Goal: Information Seeking & Learning: Understand process/instructions

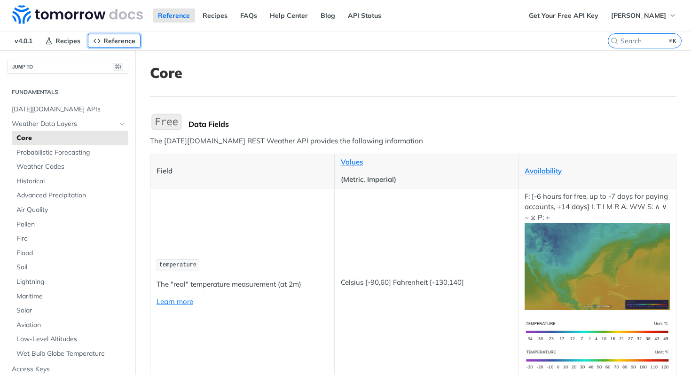
click at [114, 40] on span "Reference" at bounding box center [119, 41] width 32 height 8
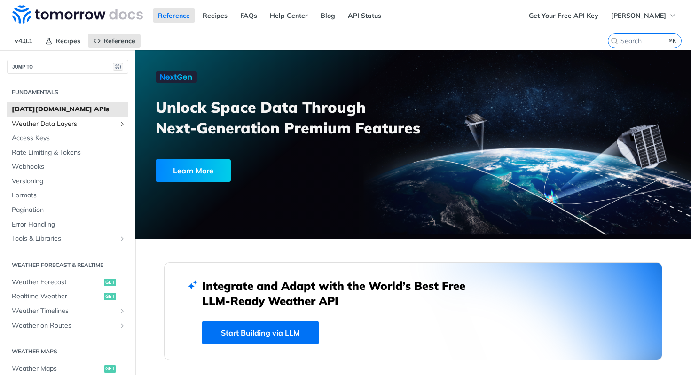
click at [76, 122] on span "Weather Data Layers" at bounding box center [64, 123] width 104 height 9
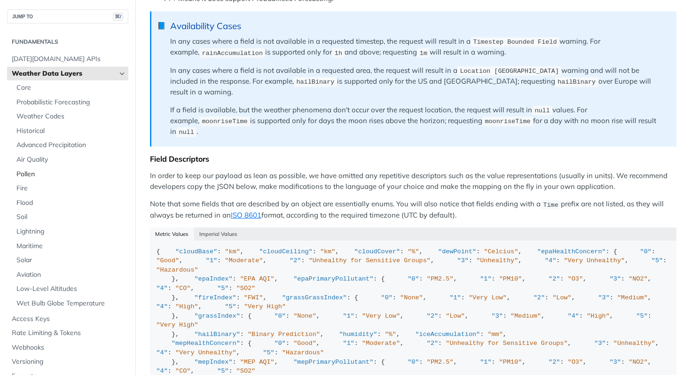
scroll to position [740, 0]
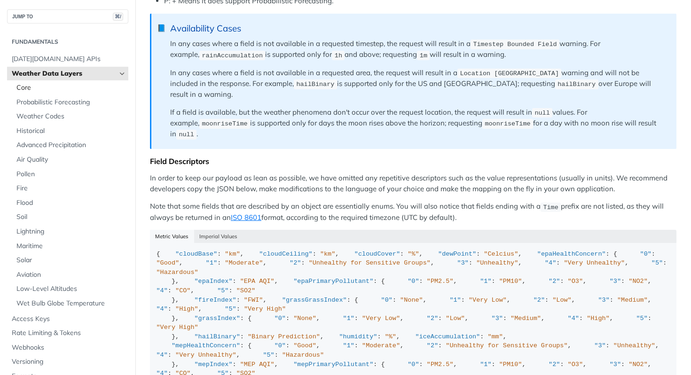
click at [23, 86] on span "Core" at bounding box center [71, 87] width 110 height 9
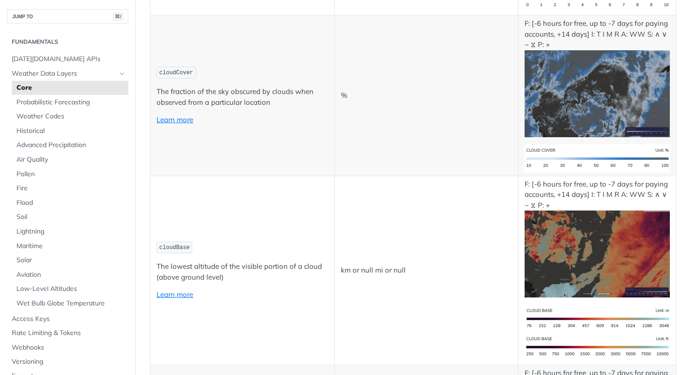
scroll to position [3874, 0]
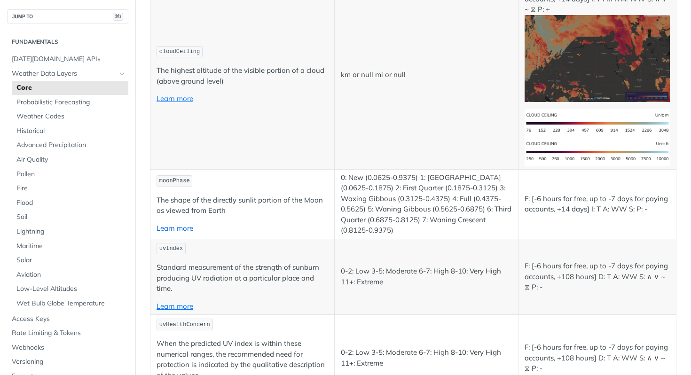
click at [178, 227] on link "Learn more" at bounding box center [175, 228] width 37 height 9
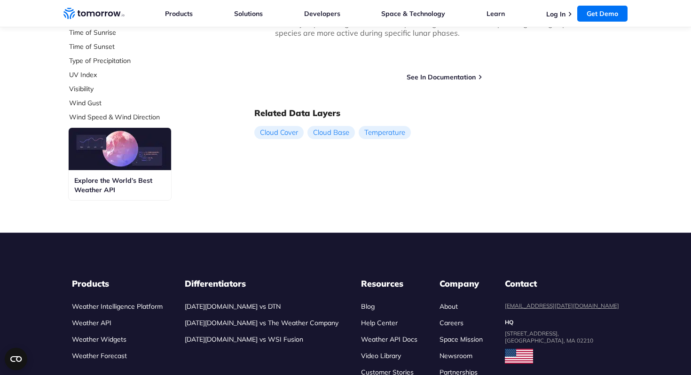
scroll to position [450, 0]
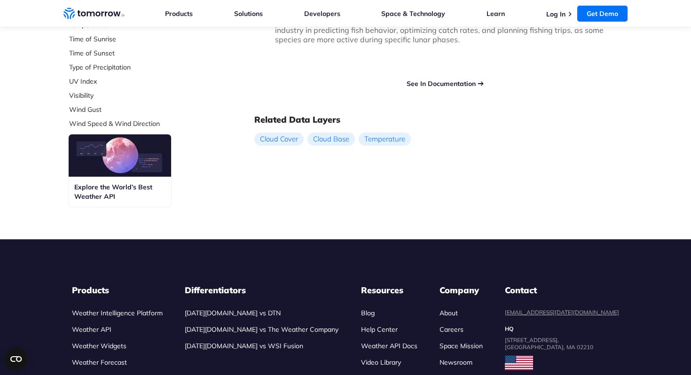
click at [440, 83] on link "See In Documentation" at bounding box center [441, 83] width 69 height 8
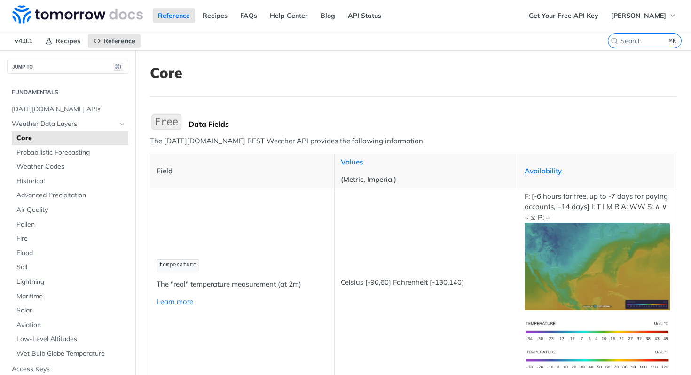
click at [176, 304] on link "Learn more" at bounding box center [175, 301] width 37 height 9
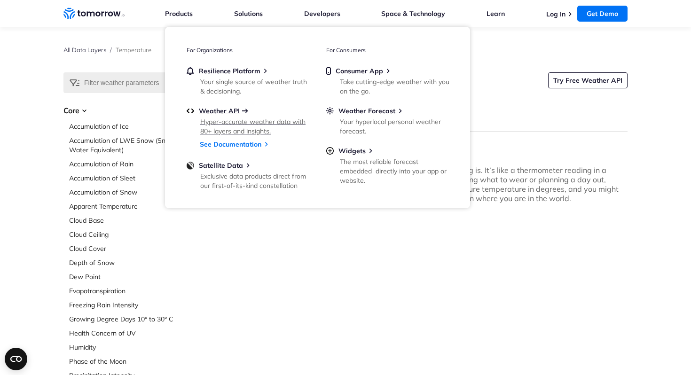
click at [216, 108] on span "Weather API" at bounding box center [219, 111] width 41 height 8
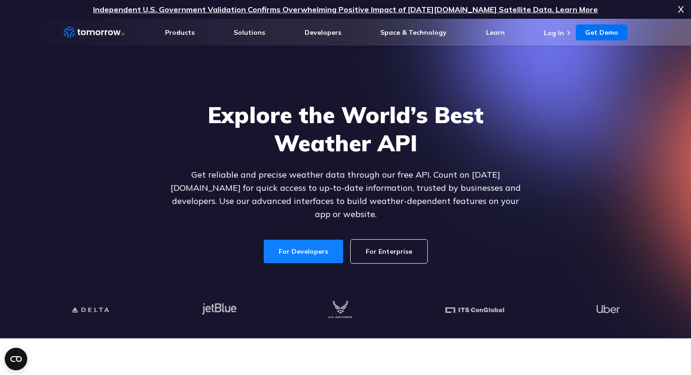
click at [300, 240] on link "For Developers" at bounding box center [303, 252] width 79 height 24
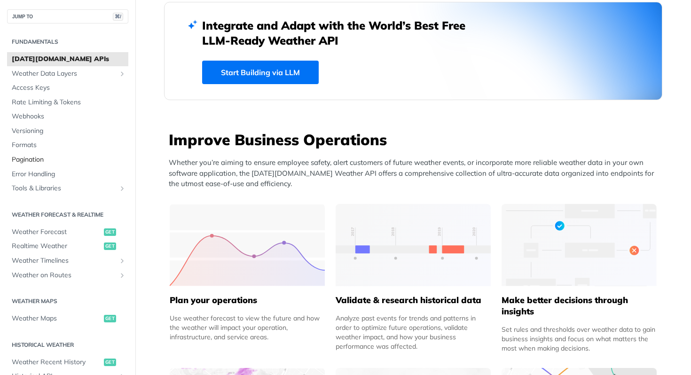
scroll to position [16, 0]
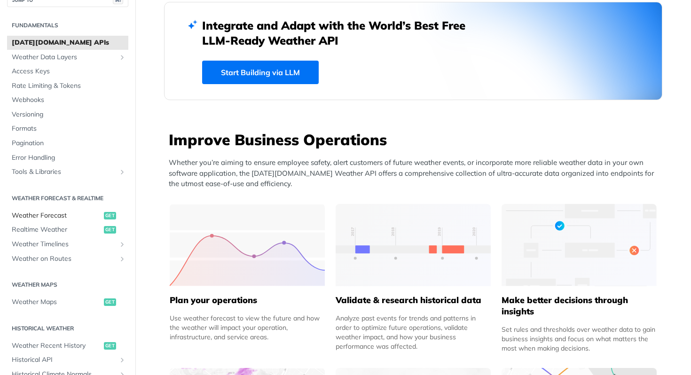
click at [50, 215] on span "Weather Forecast" at bounding box center [57, 215] width 90 height 9
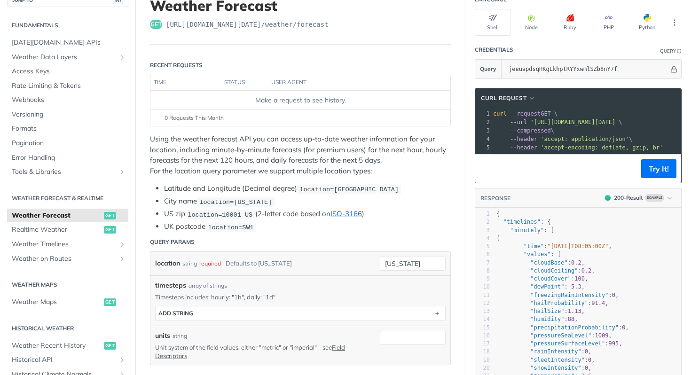
scroll to position [67, 0]
click at [587, 132] on pre "--compressed \" at bounding box center [694, 131] width 404 height 8
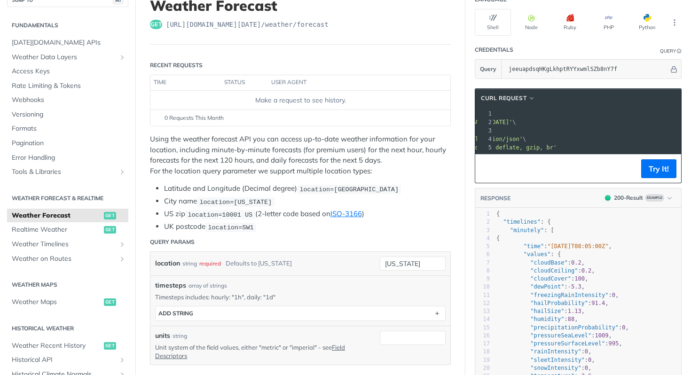
scroll to position [0, 0]
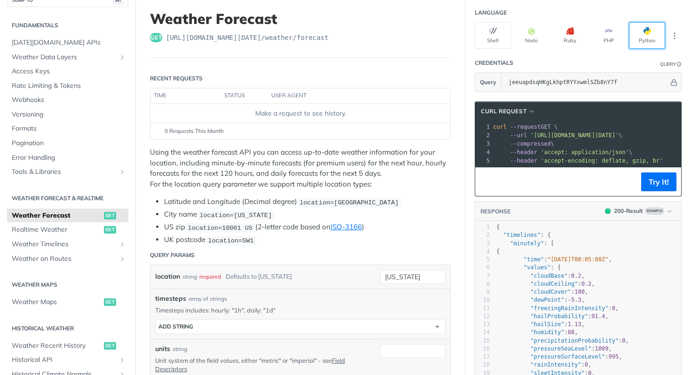
click at [651, 32] on span "button" at bounding box center [651, 31] width 0 height 8
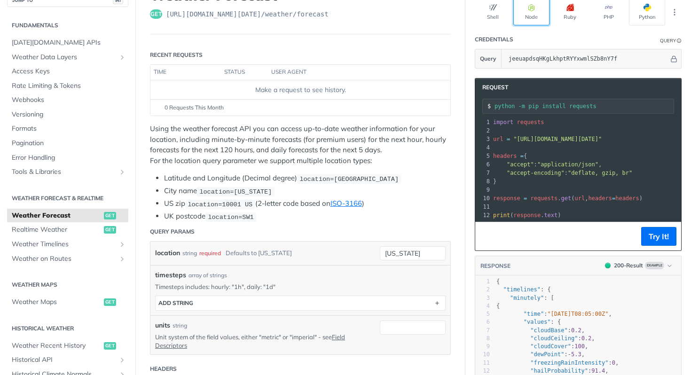
click at [526, 9] on button "Node" at bounding box center [532, 12] width 36 height 27
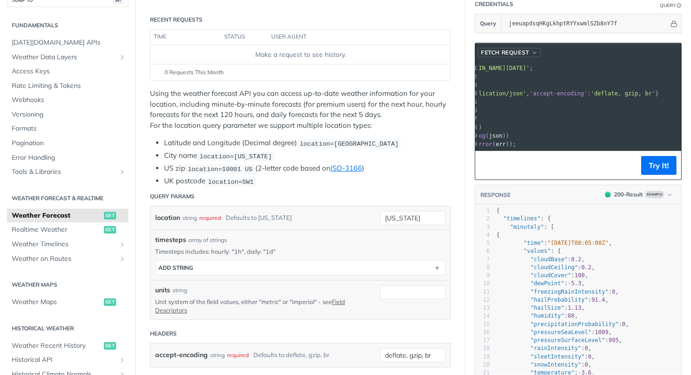
scroll to position [0, 101]
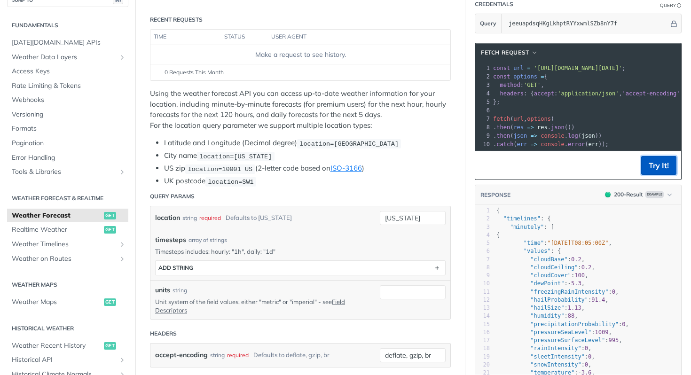
click at [649, 158] on button "Try It!" at bounding box center [659, 165] width 35 height 19
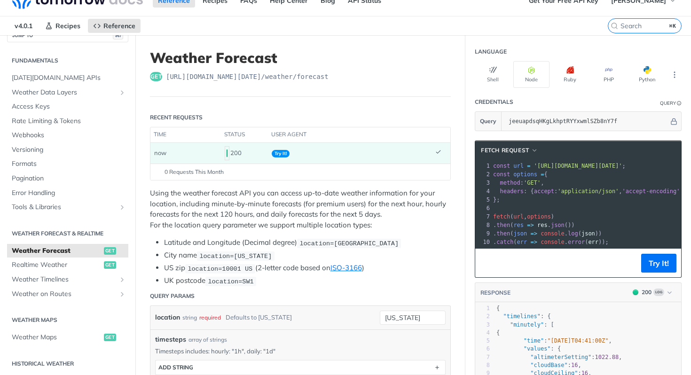
scroll to position [0, 0]
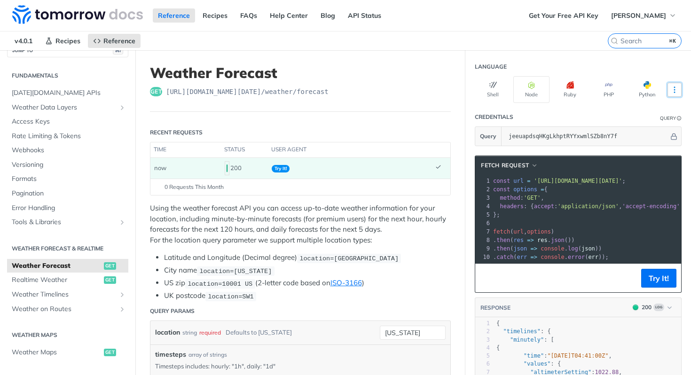
click at [677, 86] on icon "More ellipsis" at bounding box center [675, 90] width 8 height 8
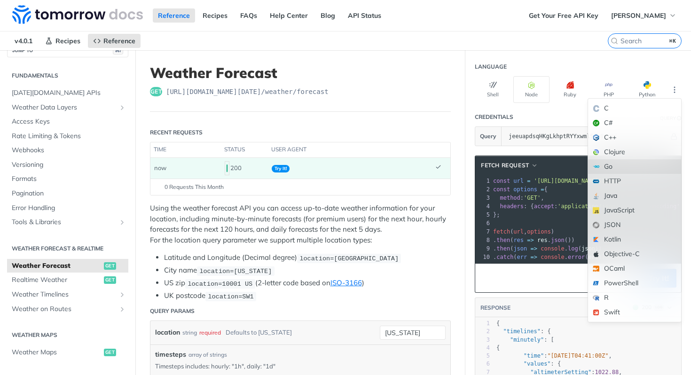
click at [615, 168] on div "Go" at bounding box center [634, 166] width 93 height 15
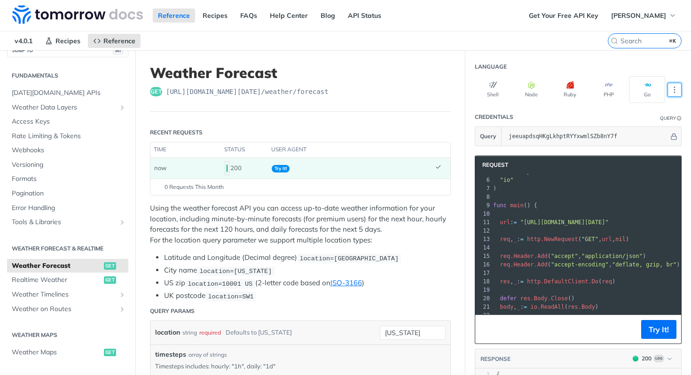
scroll to position [67, 0]
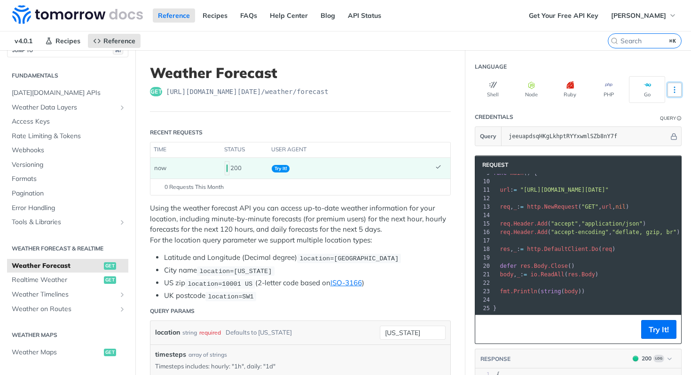
click at [679, 89] on icon "More ellipsis" at bounding box center [675, 90] width 8 height 8
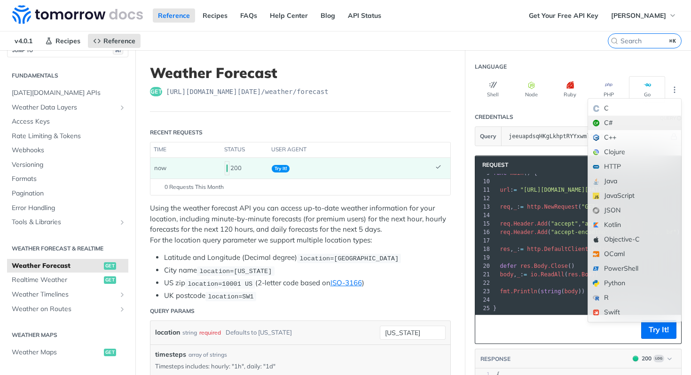
click at [614, 121] on div "C#" at bounding box center [634, 123] width 93 height 15
